Goal: Information Seeking & Learning: Learn about a topic

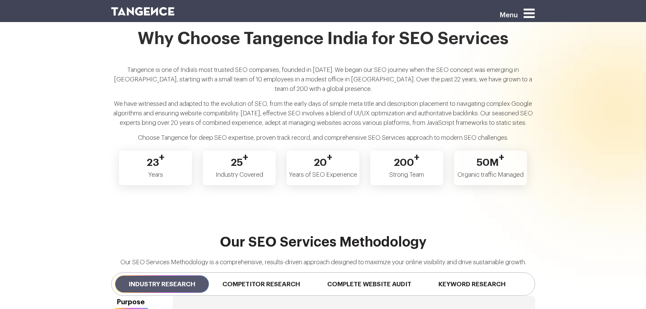
scroll to position [1345, 0]
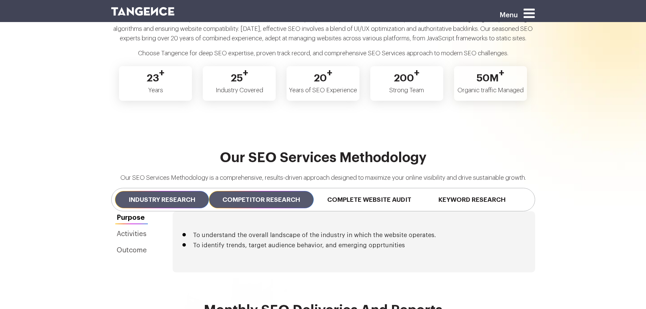
click at [280, 191] on span "Competitor Research" at bounding box center [261, 199] width 105 height 17
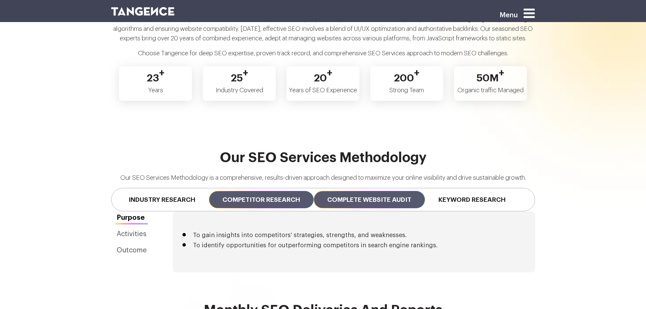
click at [342, 191] on span "Complete Website Audit" at bounding box center [369, 199] width 111 height 17
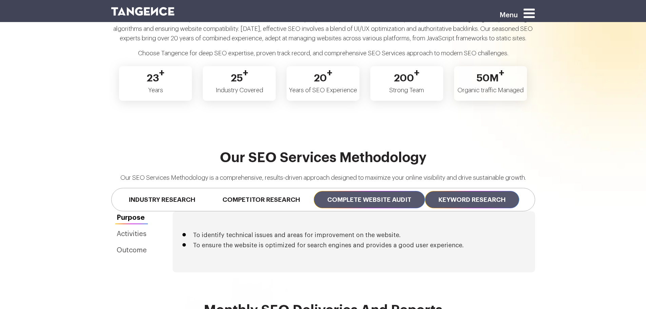
click at [460, 191] on span "Keyword Research" at bounding box center [472, 199] width 94 height 17
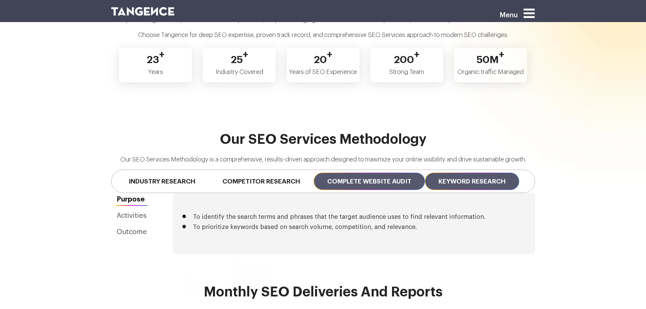
click at [396, 175] on span "Complete Website Audit" at bounding box center [369, 181] width 111 height 17
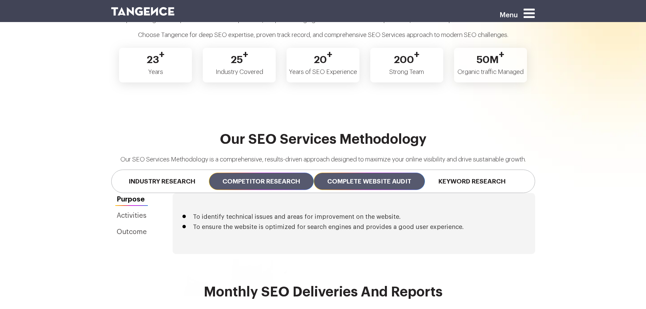
click at [294, 173] on span "Competitor Research" at bounding box center [261, 181] width 105 height 17
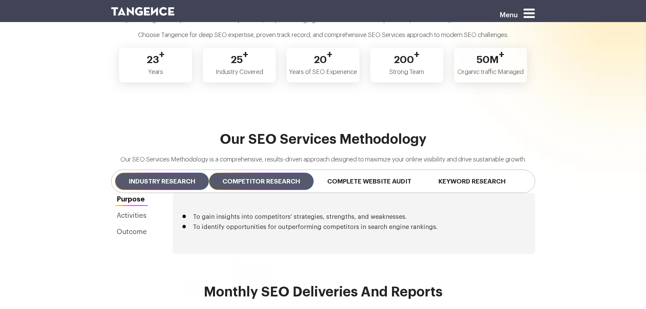
click at [185, 173] on span "Industry Research" at bounding box center [162, 181] width 94 height 17
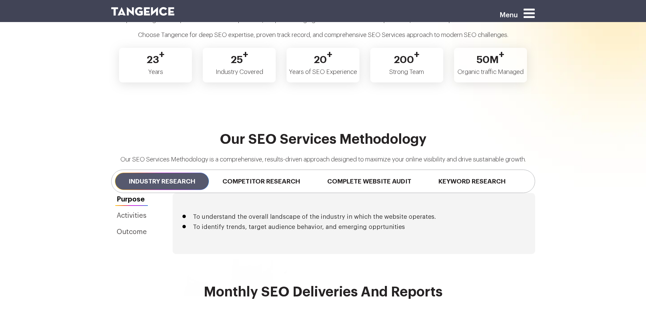
click at [126, 214] on div "Purpose Activities Outcome" at bounding box center [131, 223] width 41 height 61
click at [132, 209] on link "Activities" at bounding box center [131, 215] width 41 height 13
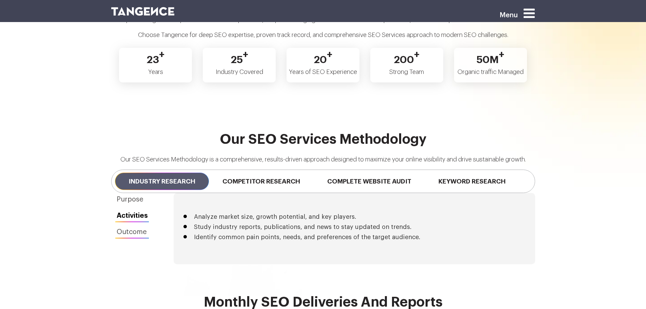
click at [134, 226] on link "Outcome" at bounding box center [132, 232] width 42 height 13
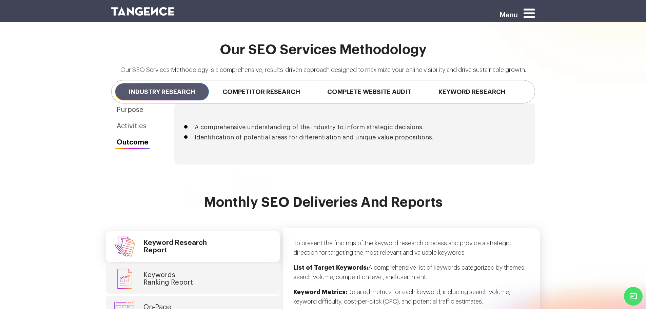
scroll to position [1443, 0]
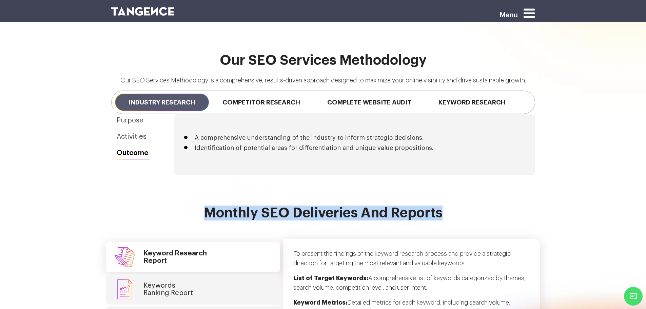
drag, startPoint x: 201, startPoint y: 207, endPoint x: 452, endPoint y: 213, distance: 250.7
click at [452, 213] on h2 "Monthly SEO Deliveries and Reports" at bounding box center [323, 217] width 424 height 23
click at [333, 206] on h2 "Monthly SEO Deliveries and Reports" at bounding box center [323, 217] width 424 height 23
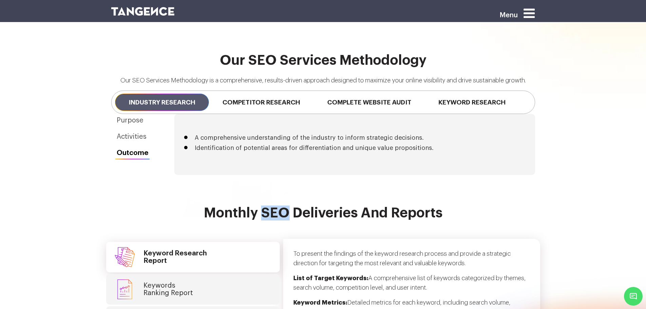
drag, startPoint x: 263, startPoint y: 206, endPoint x: 286, endPoint y: 205, distance: 22.8
click at [286, 206] on h2 "Monthly SEO Deliveries and Reports" at bounding box center [323, 217] width 424 height 23
drag, startPoint x: 294, startPoint y: 205, endPoint x: 357, endPoint y: 207, distance: 63.4
click at [357, 207] on h2 "Monthly SEO Deliveries and Reports" at bounding box center [323, 217] width 424 height 23
drag, startPoint x: 359, startPoint y: 203, endPoint x: 381, endPoint y: 203, distance: 22.4
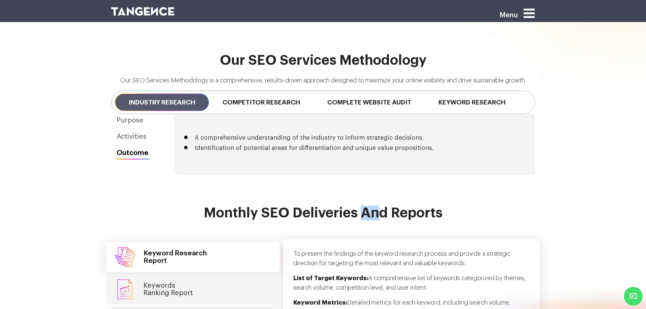
click at [380, 206] on h2 "Monthly SEO Deliveries and Reports" at bounding box center [323, 217] width 424 height 23
drag, startPoint x: 391, startPoint y: 204, endPoint x: 452, endPoint y: 206, distance: 60.7
click at [452, 206] on h2 "Monthly SEO Deliveries and Reports" at bounding box center [323, 217] width 424 height 23
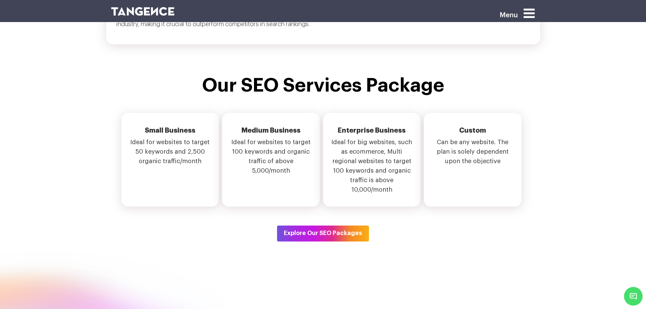
scroll to position [2313, 0]
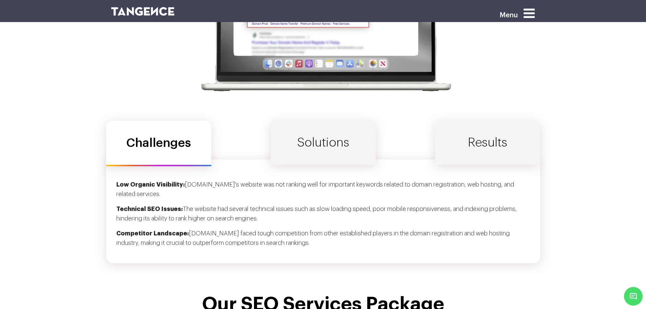
scroll to position [1996, 0]
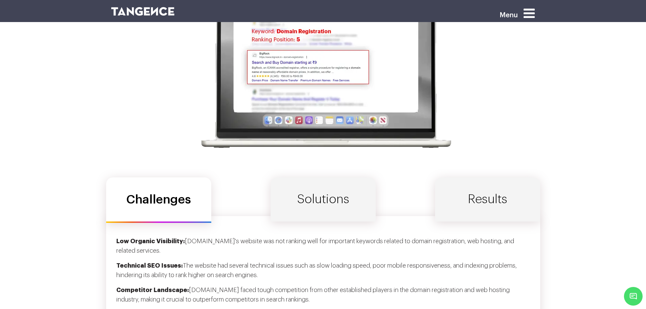
click at [319, 190] on link "Solutions" at bounding box center [323, 199] width 105 height 44
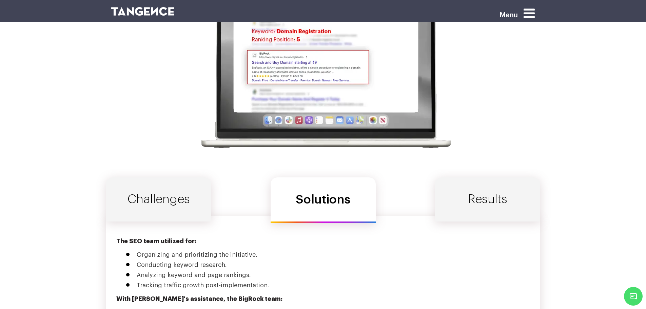
click at [458, 203] on link "Results" at bounding box center [487, 199] width 105 height 44
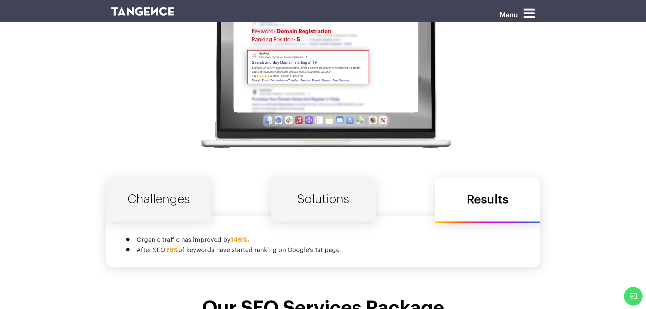
click at [306, 202] on link "Solutions" at bounding box center [323, 199] width 105 height 44
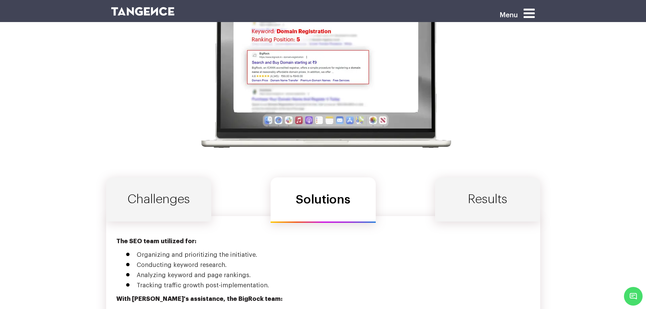
click at [163, 194] on link "Challenges" at bounding box center [158, 199] width 105 height 44
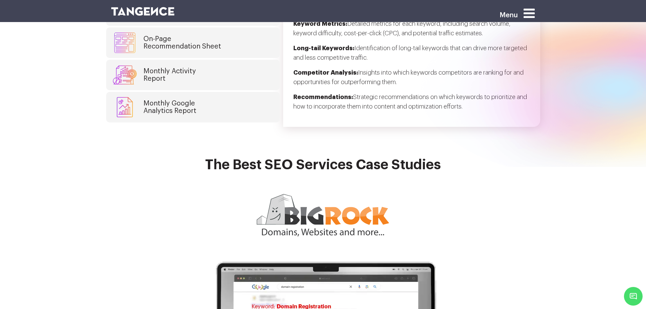
scroll to position [1601, 0]
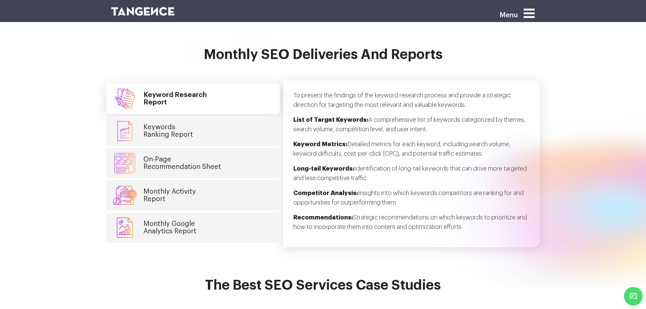
click at [159, 123] on h4 "Keywords Ranking Report" at bounding box center [168, 130] width 50 height 15
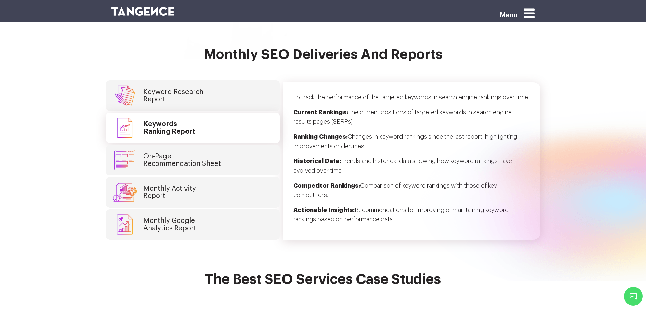
click at [168, 145] on link "On-Page Recommendation Sheet" at bounding box center [193, 160] width 174 height 31
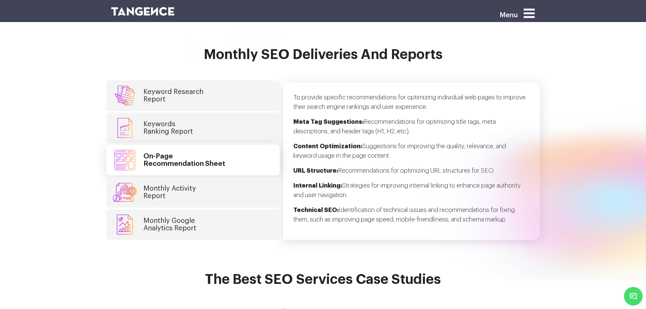
click at [160, 185] on h4 "Monthly Activity Report" at bounding box center [169, 192] width 53 height 15
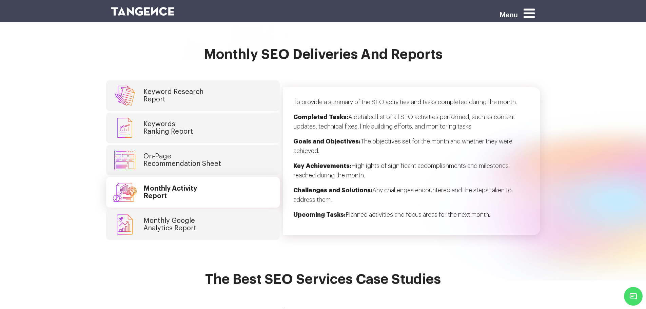
click at [161, 209] on link "Monthly Google Analytics Report" at bounding box center [193, 224] width 174 height 31
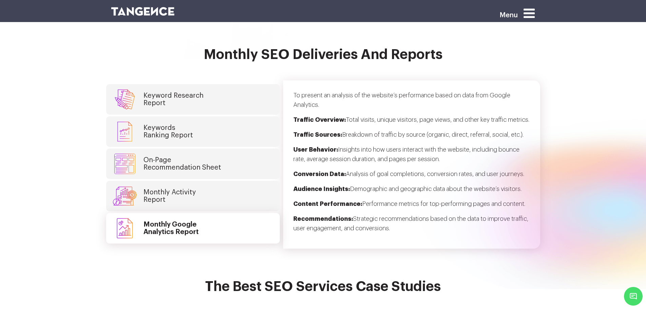
click at [163, 196] on h4 "Monthly Activity Report" at bounding box center [169, 196] width 53 height 15
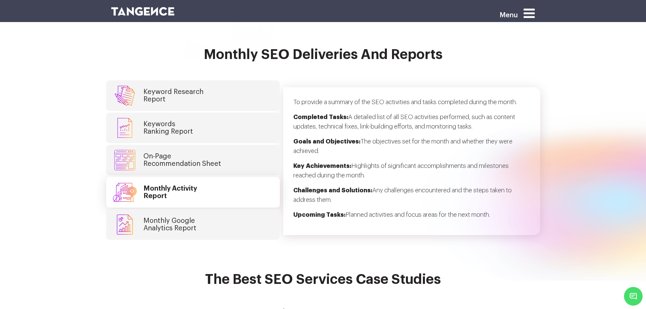
click at [176, 164] on link "On-Page Recommendation Sheet" at bounding box center [193, 160] width 174 height 31
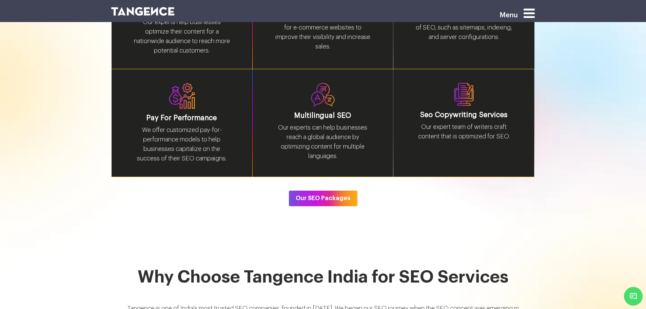
scroll to position [968, 0]
